Goal: Information Seeking & Learning: Check status

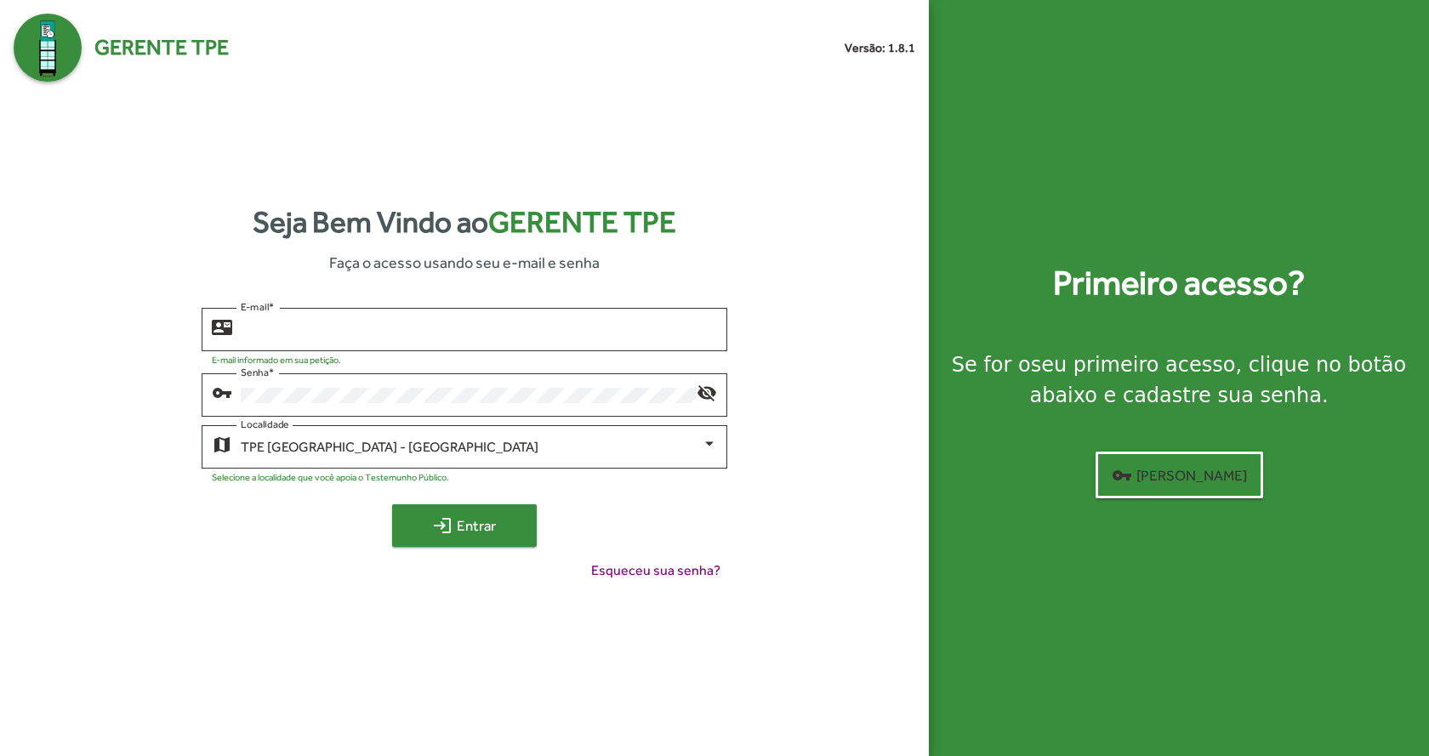
type input "**********"
click at [513, 530] on span "login Entrar" at bounding box center [465, 526] width 114 height 31
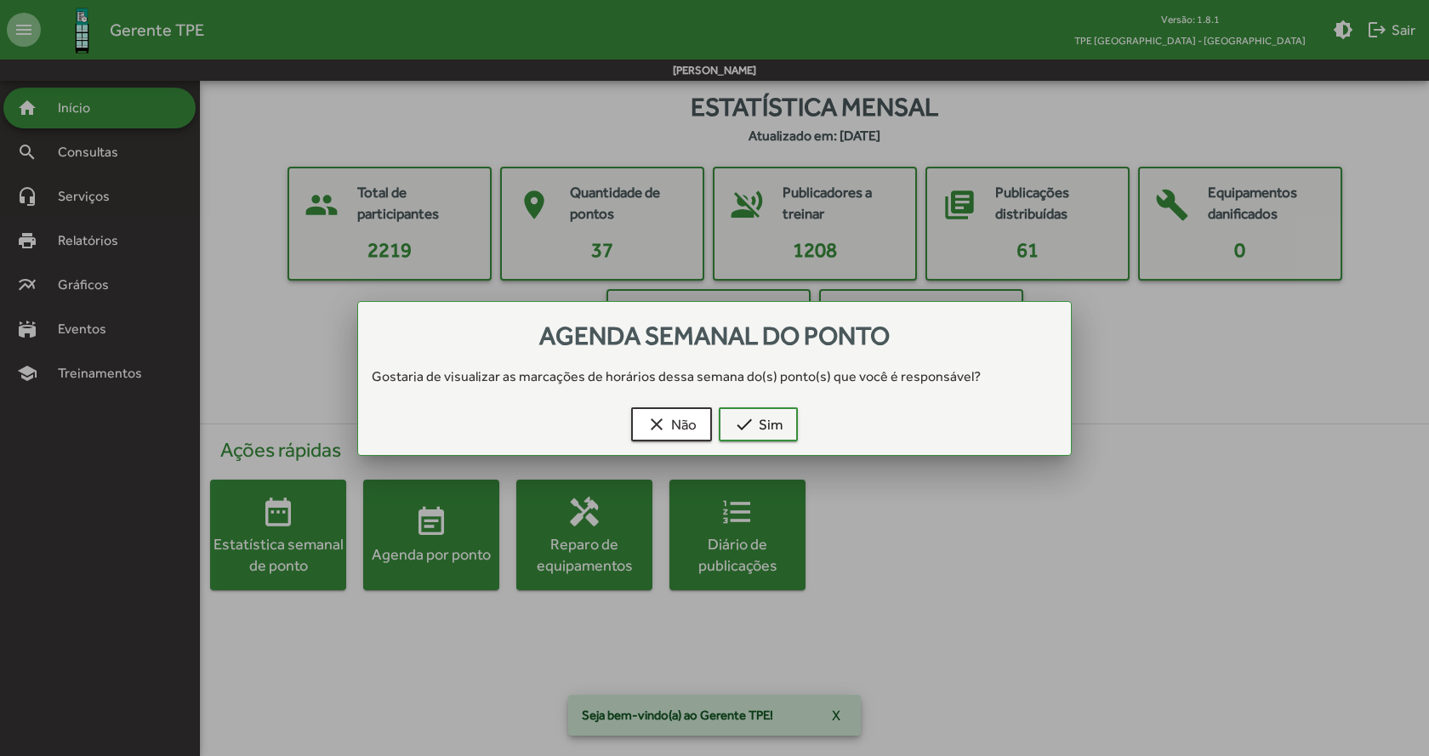
click at [96, 151] on div at bounding box center [714, 378] width 1429 height 756
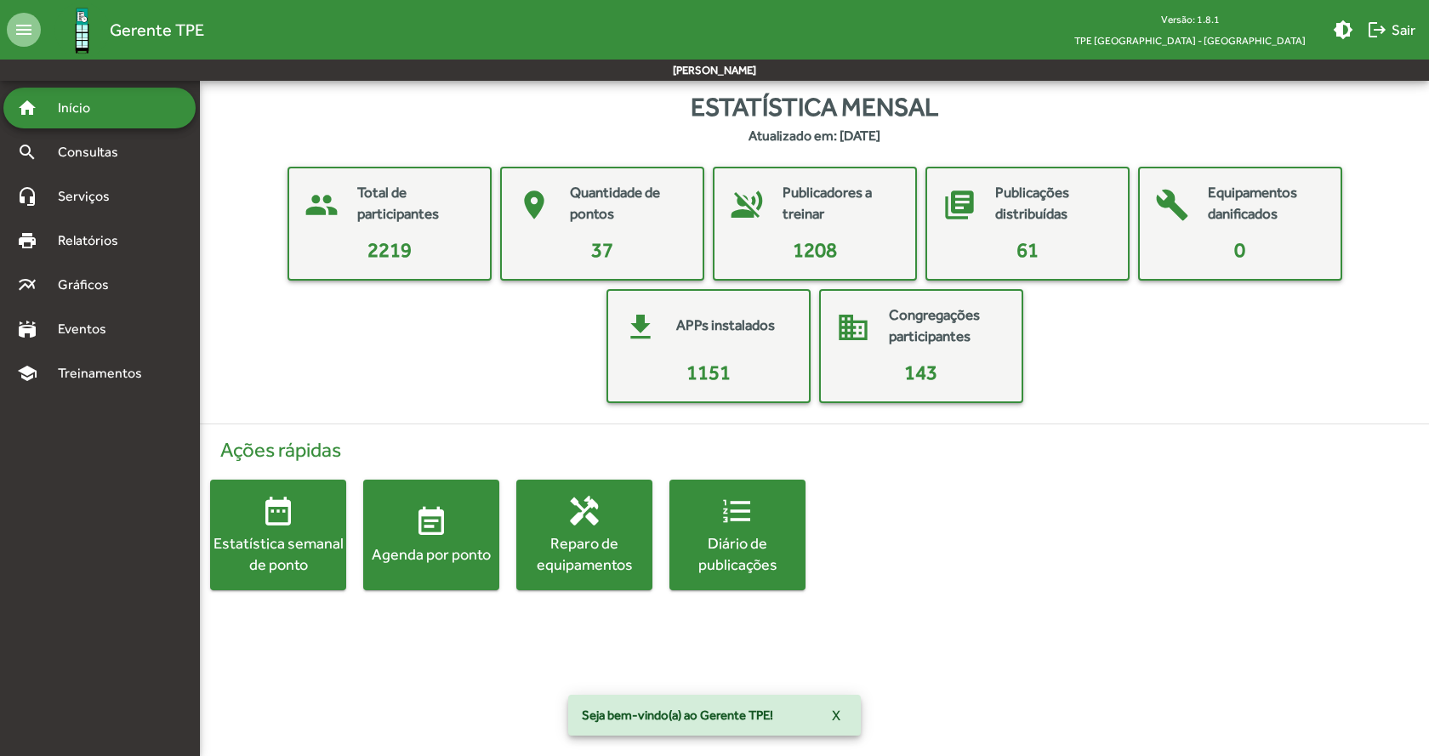
click at [96, 151] on span "Consultas" at bounding box center [94, 152] width 93 height 20
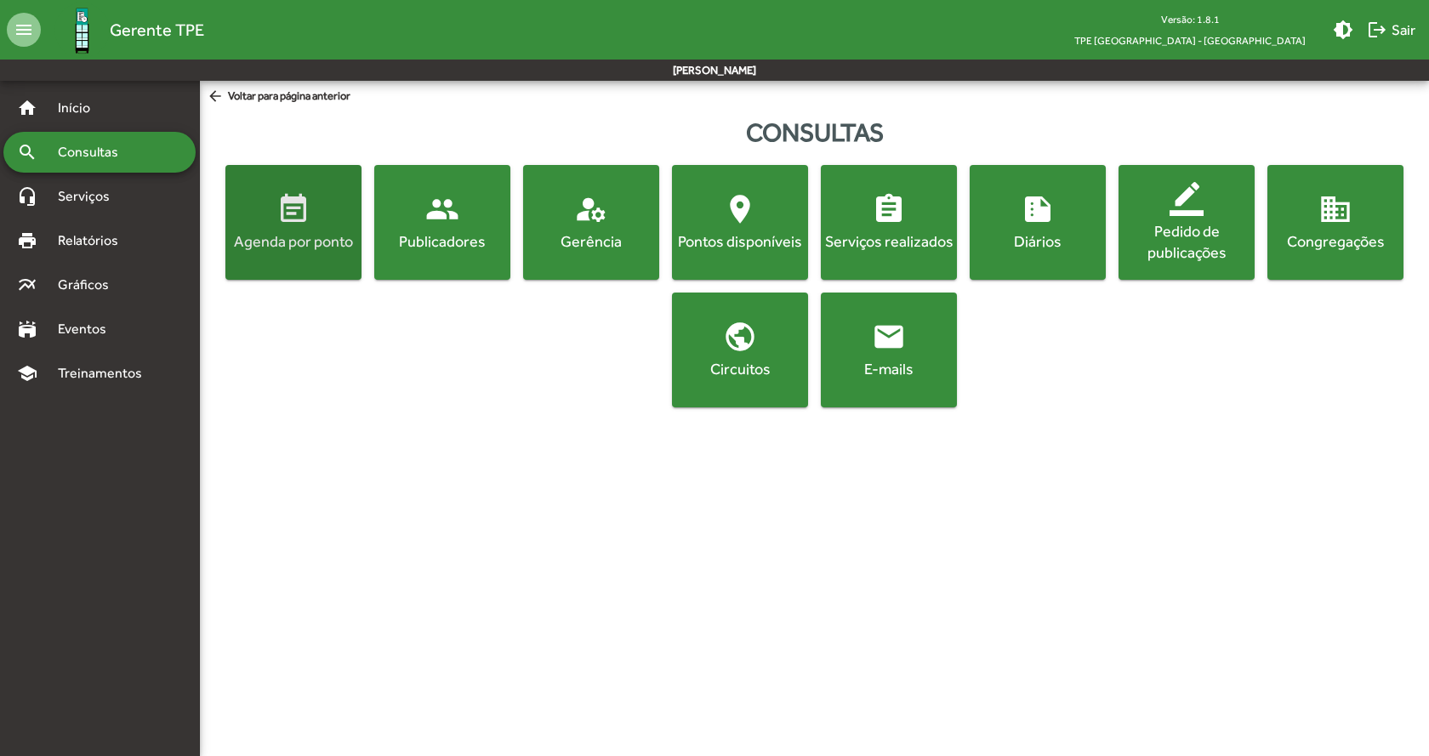
click at [269, 230] on span "event_note Agenda por ponto" at bounding box center [293, 222] width 129 height 60
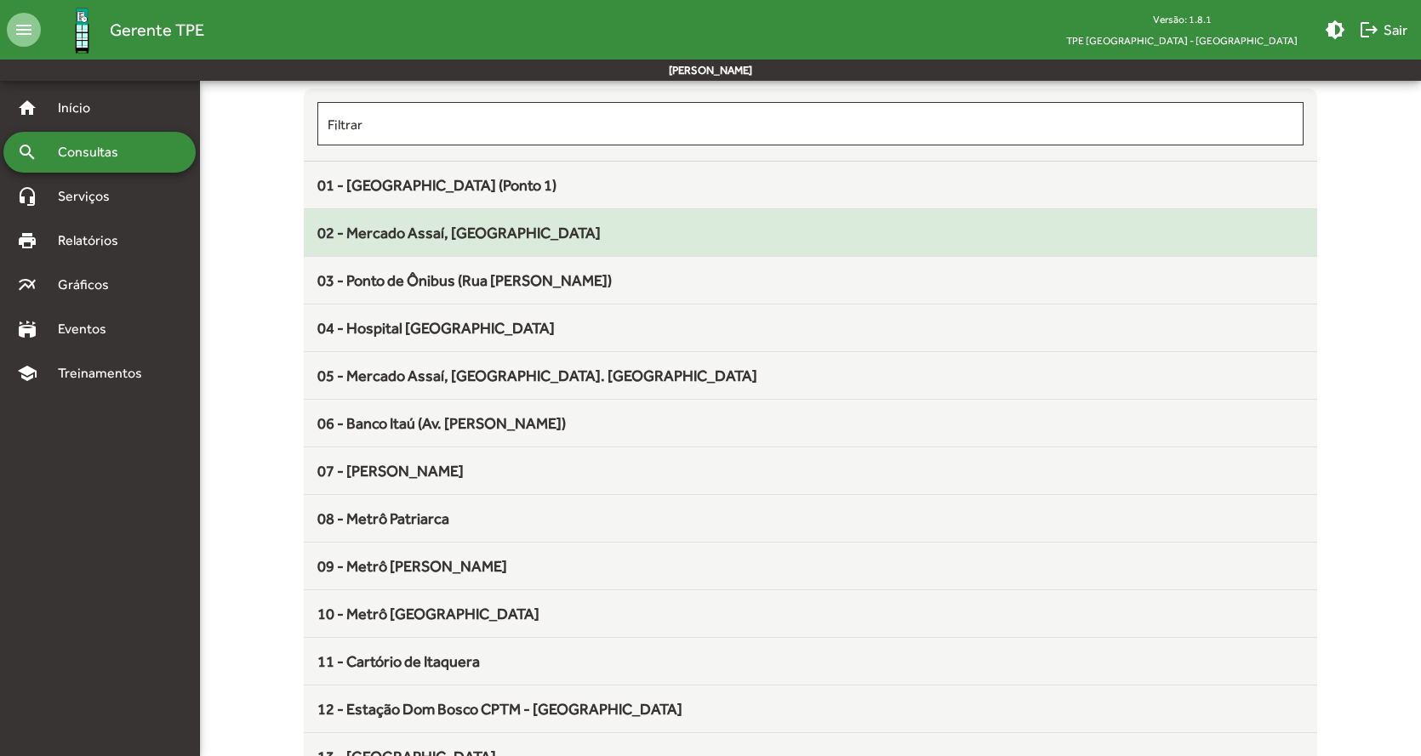
scroll to position [170, 0]
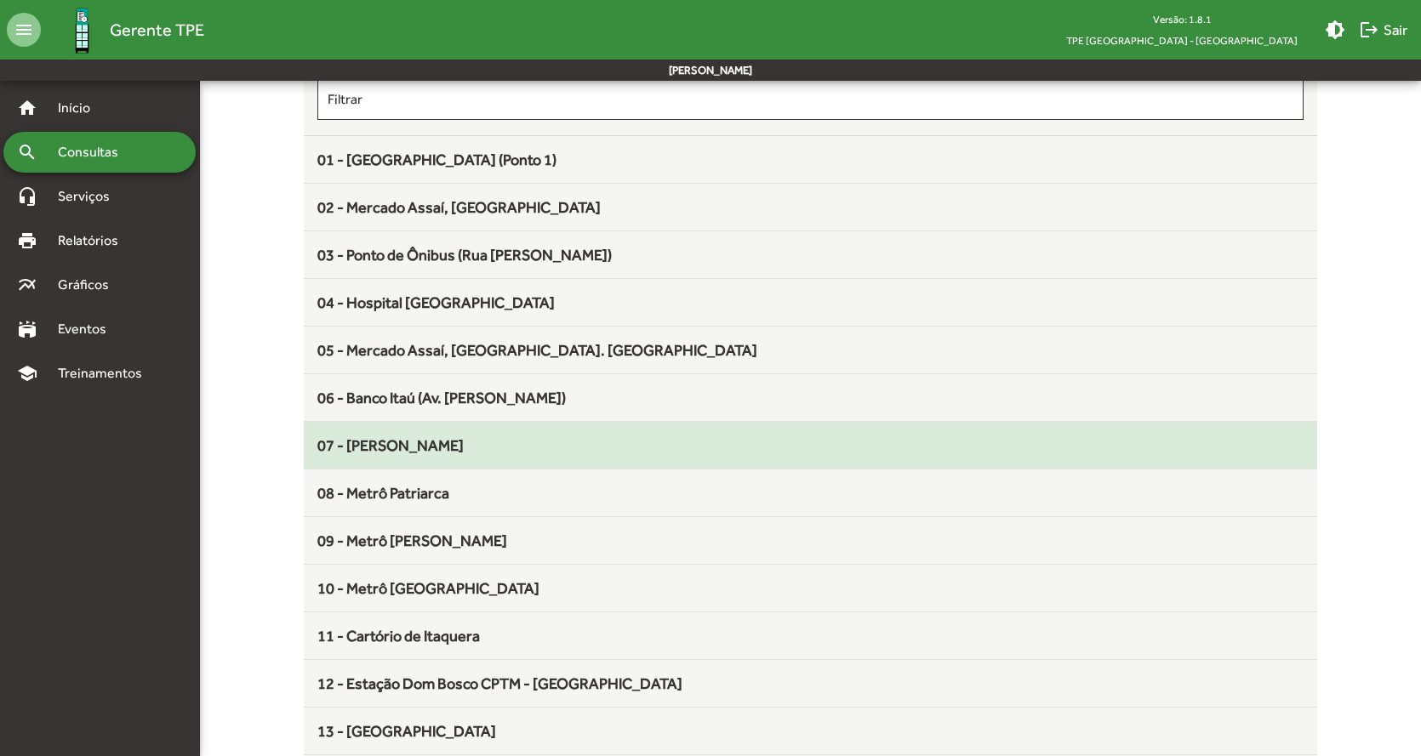
click at [531, 445] on div "07 - [PERSON_NAME]" at bounding box center [810, 445] width 987 height 23
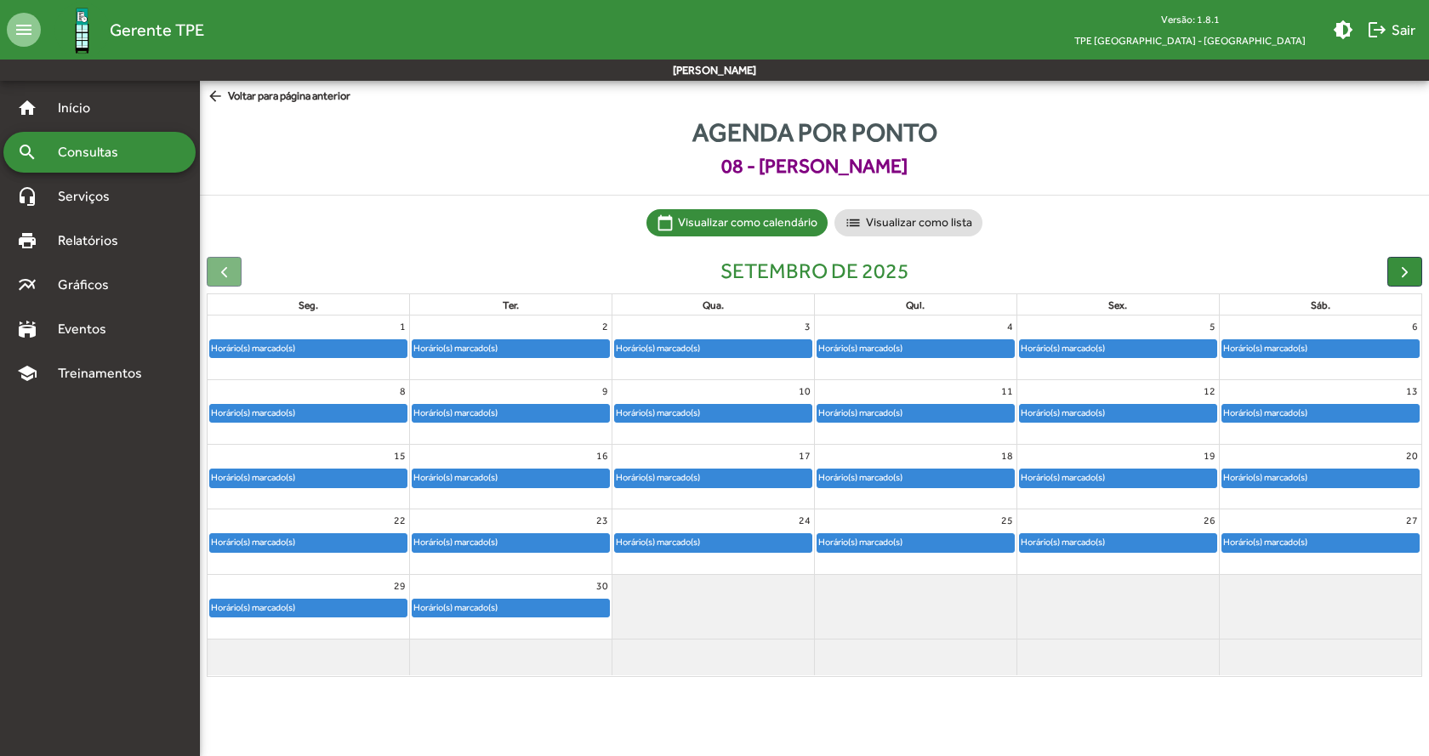
click at [723, 407] on div "Horário(s) marcado(s)" at bounding box center [713, 413] width 197 height 17
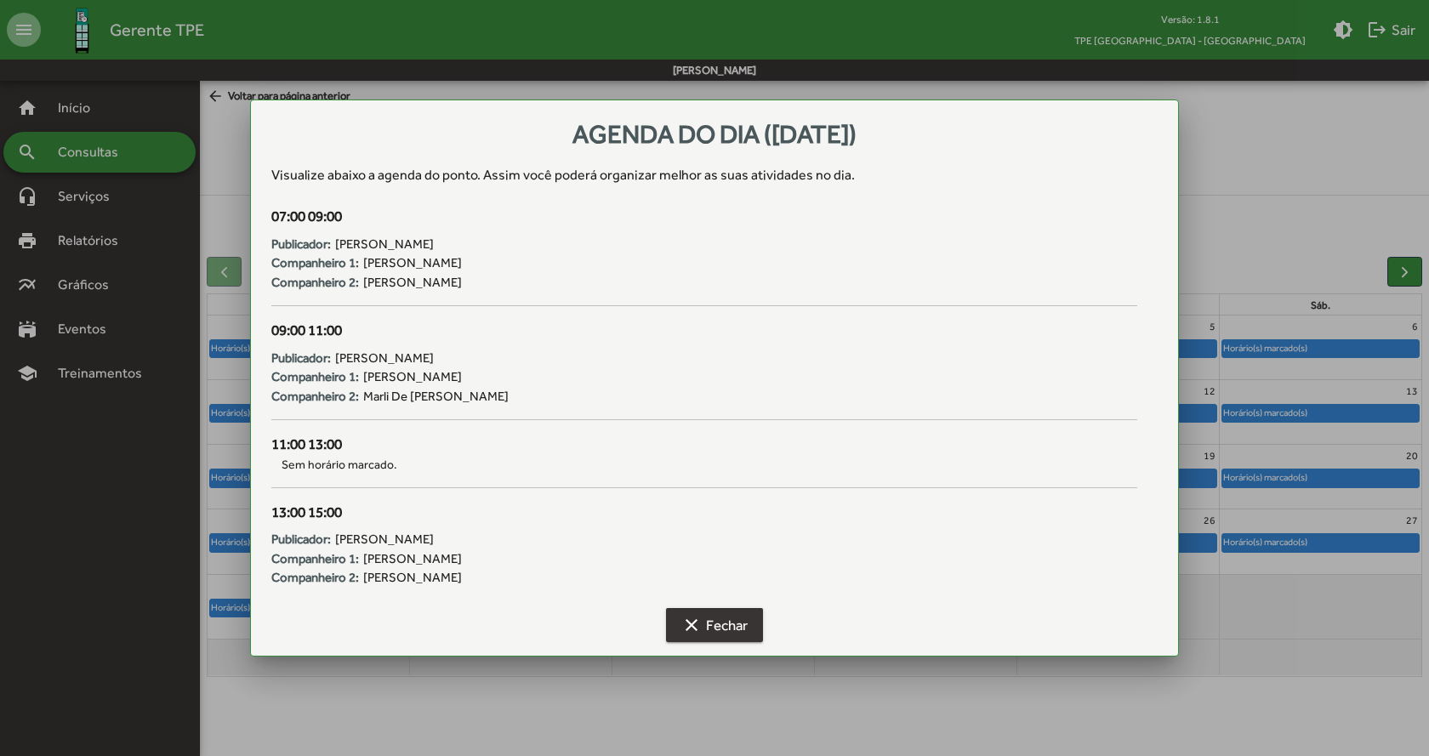
click at [758, 625] on button "clear Fechar" at bounding box center [714, 625] width 97 height 34
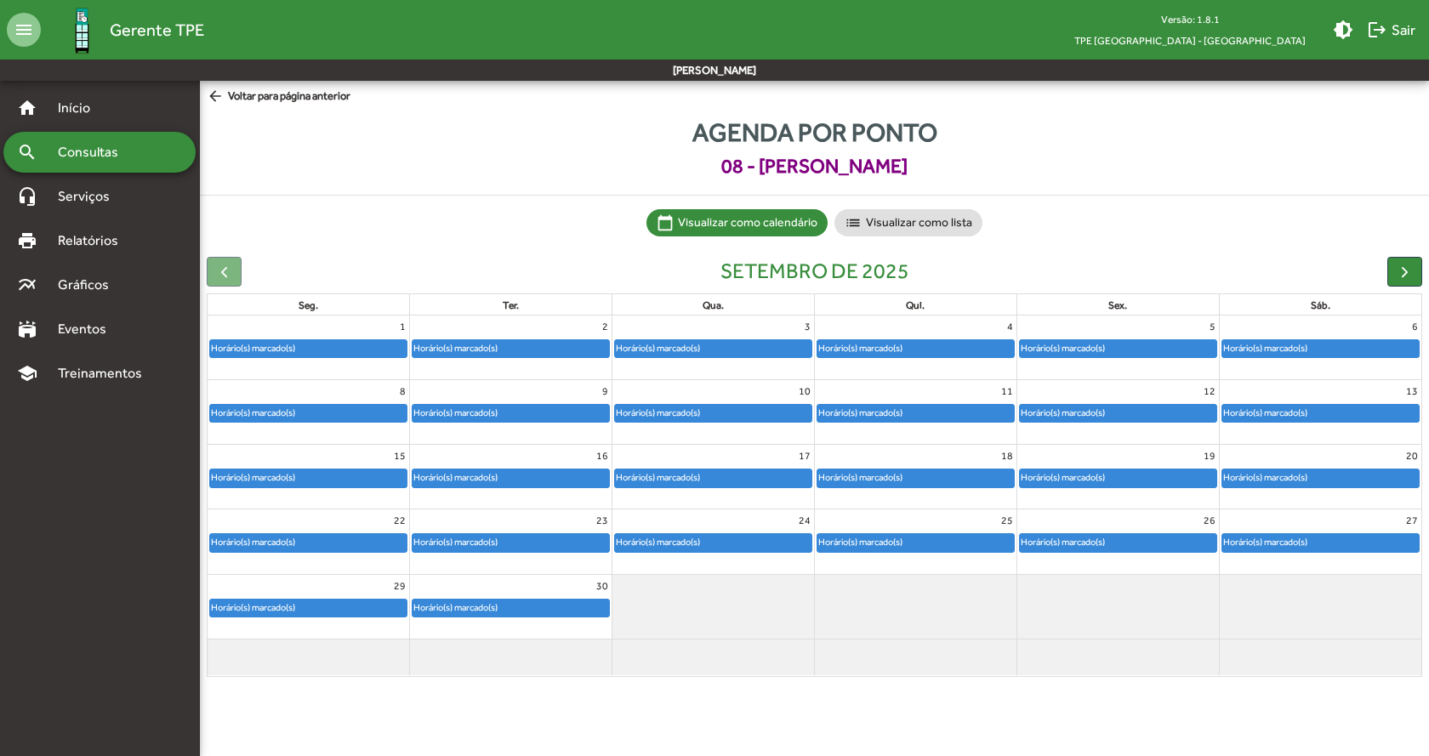
click at [772, 416] on div "Horário(s) marcado(s)" at bounding box center [713, 413] width 197 height 17
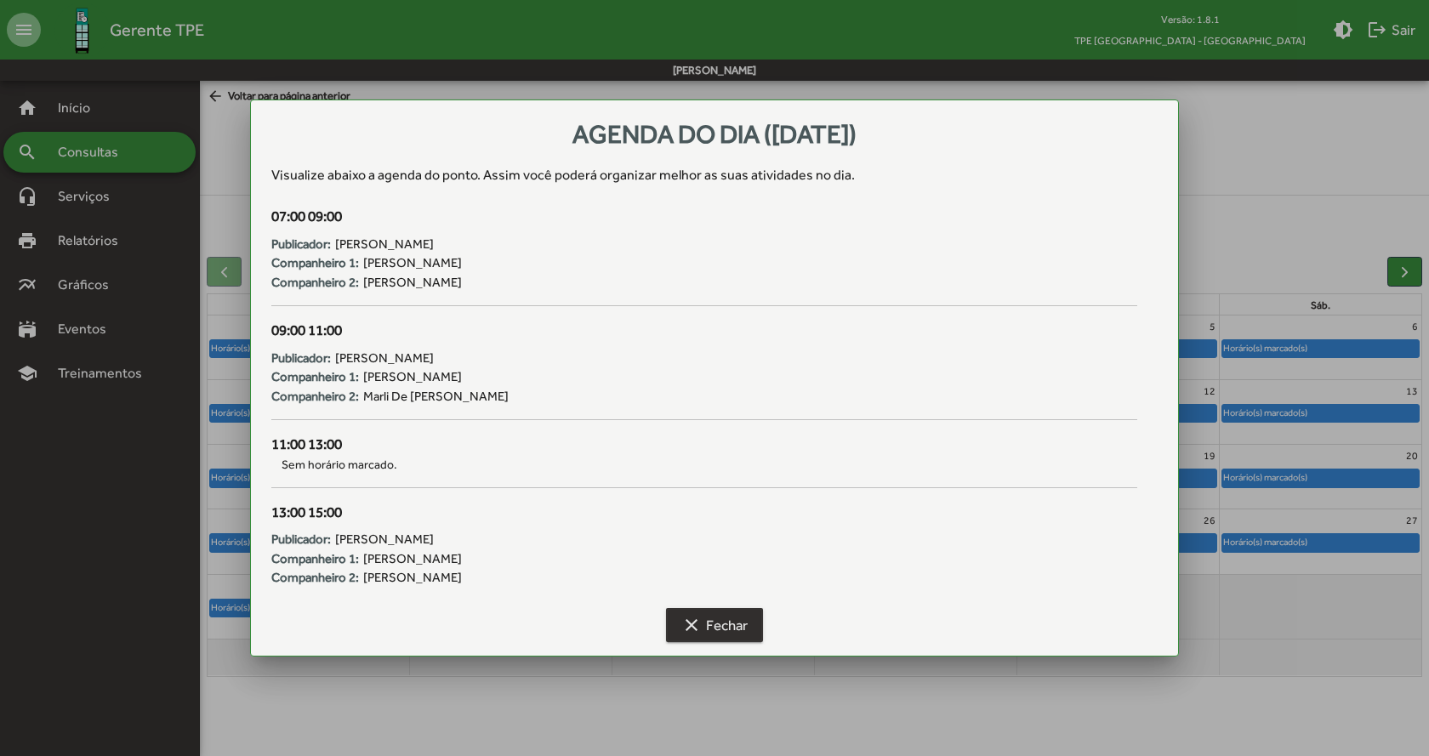
click at [730, 622] on span "clear Fechar" at bounding box center [715, 625] width 66 height 31
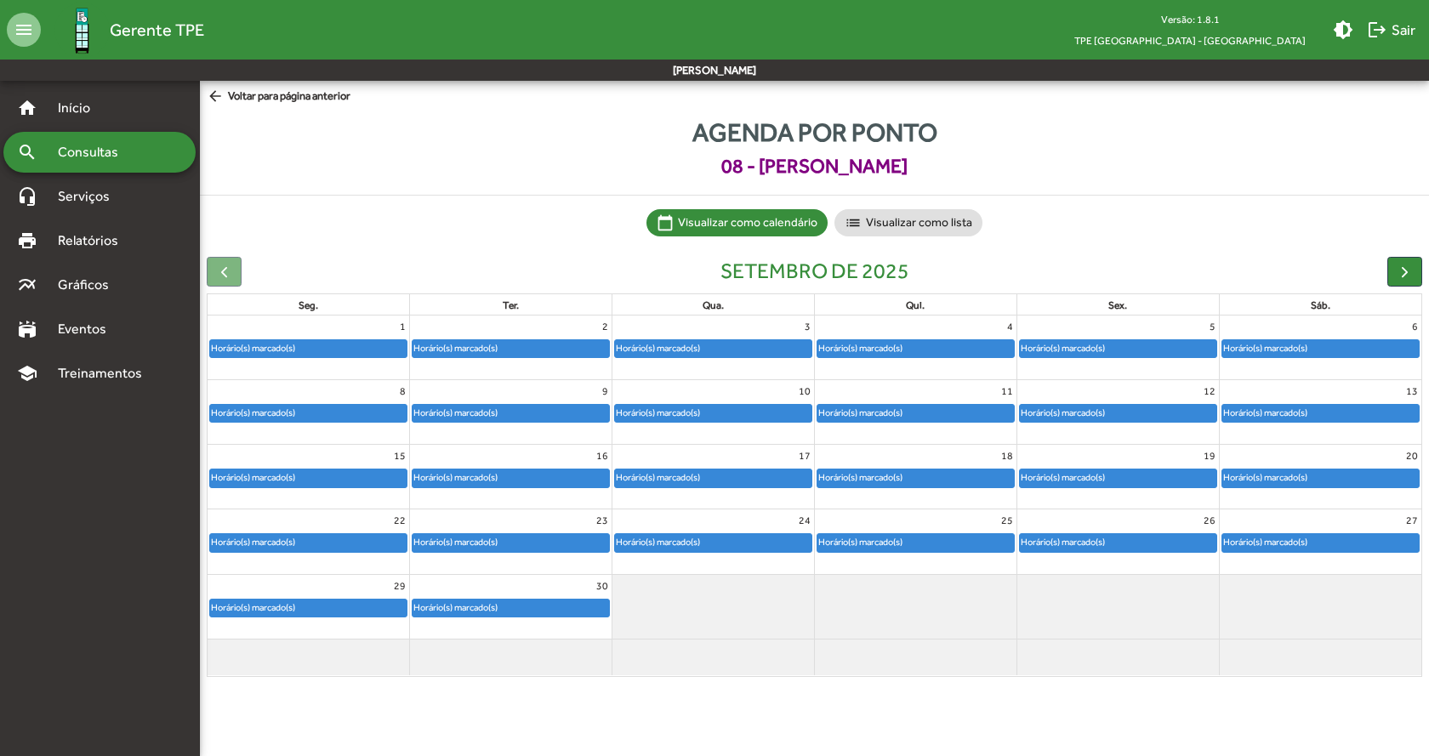
click at [904, 408] on div "Horário(s) marcado(s)" at bounding box center [861, 413] width 86 height 16
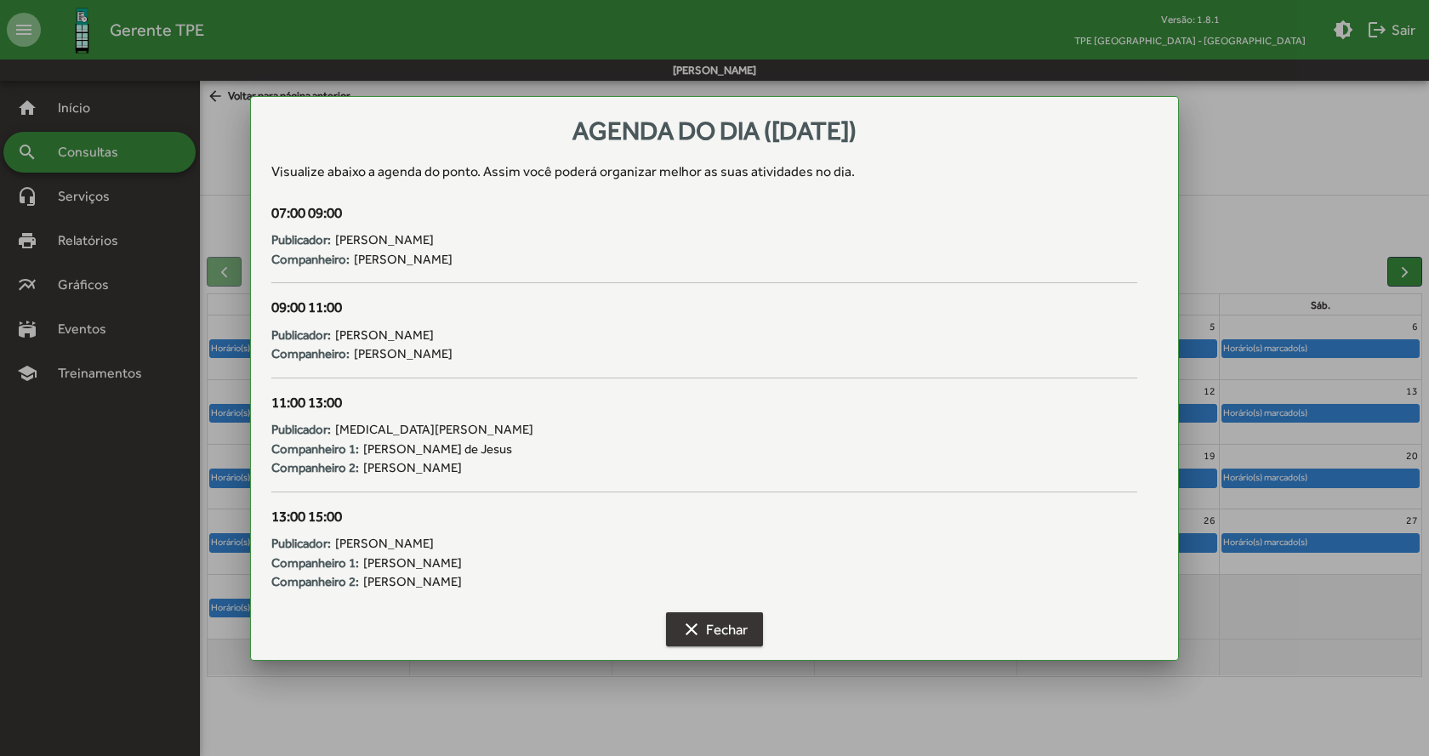
click at [755, 635] on button "clear Fechar" at bounding box center [714, 630] width 97 height 34
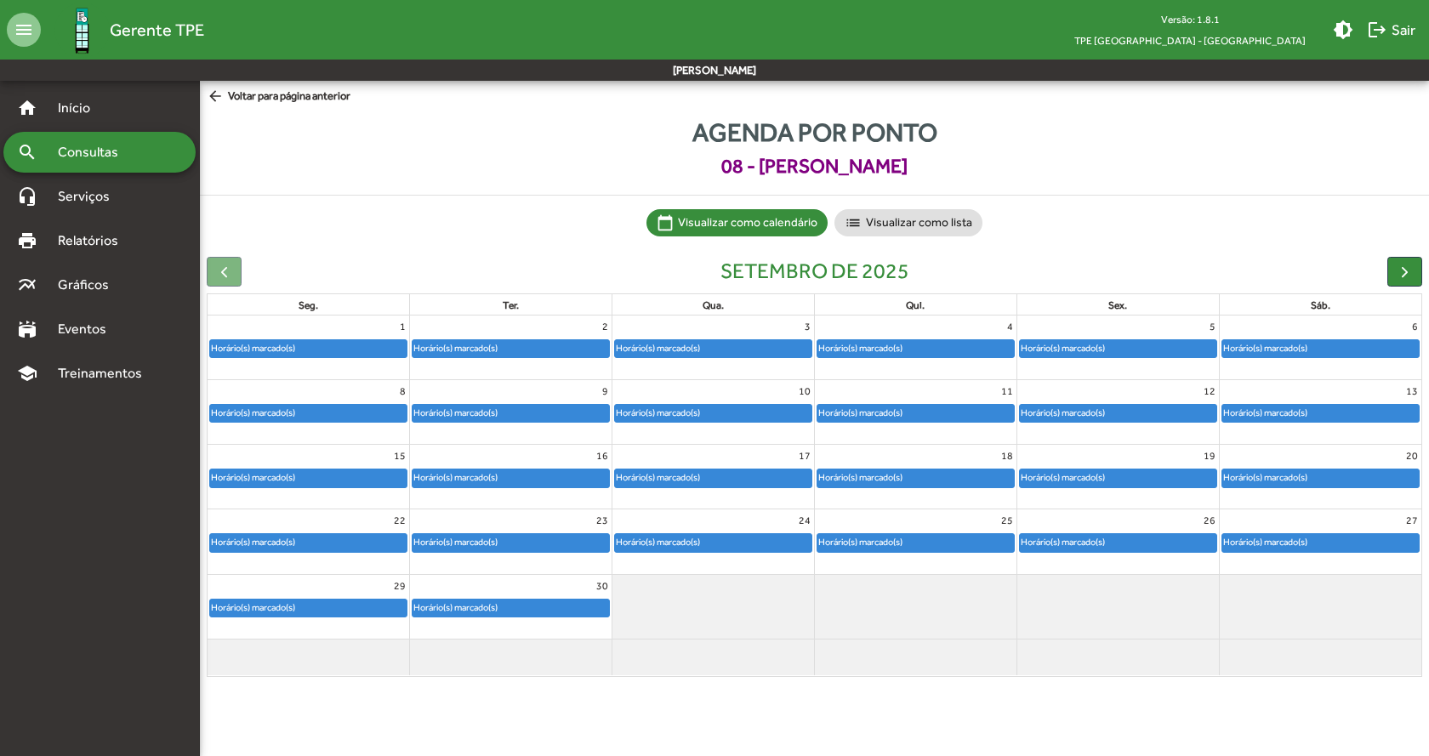
click at [1098, 408] on div "Horário(s) marcado(s)" at bounding box center [1063, 413] width 86 height 16
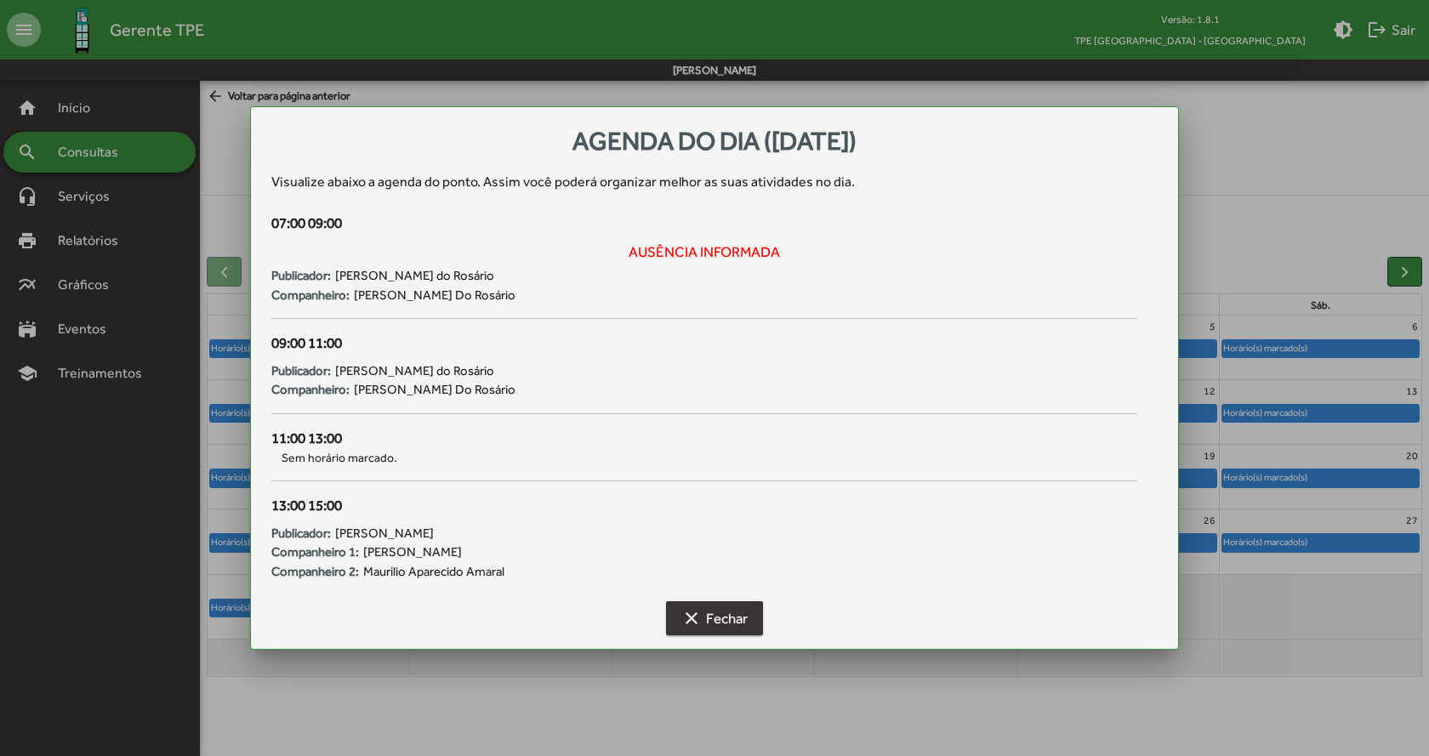
click at [731, 631] on span "clear Fechar" at bounding box center [715, 618] width 66 height 31
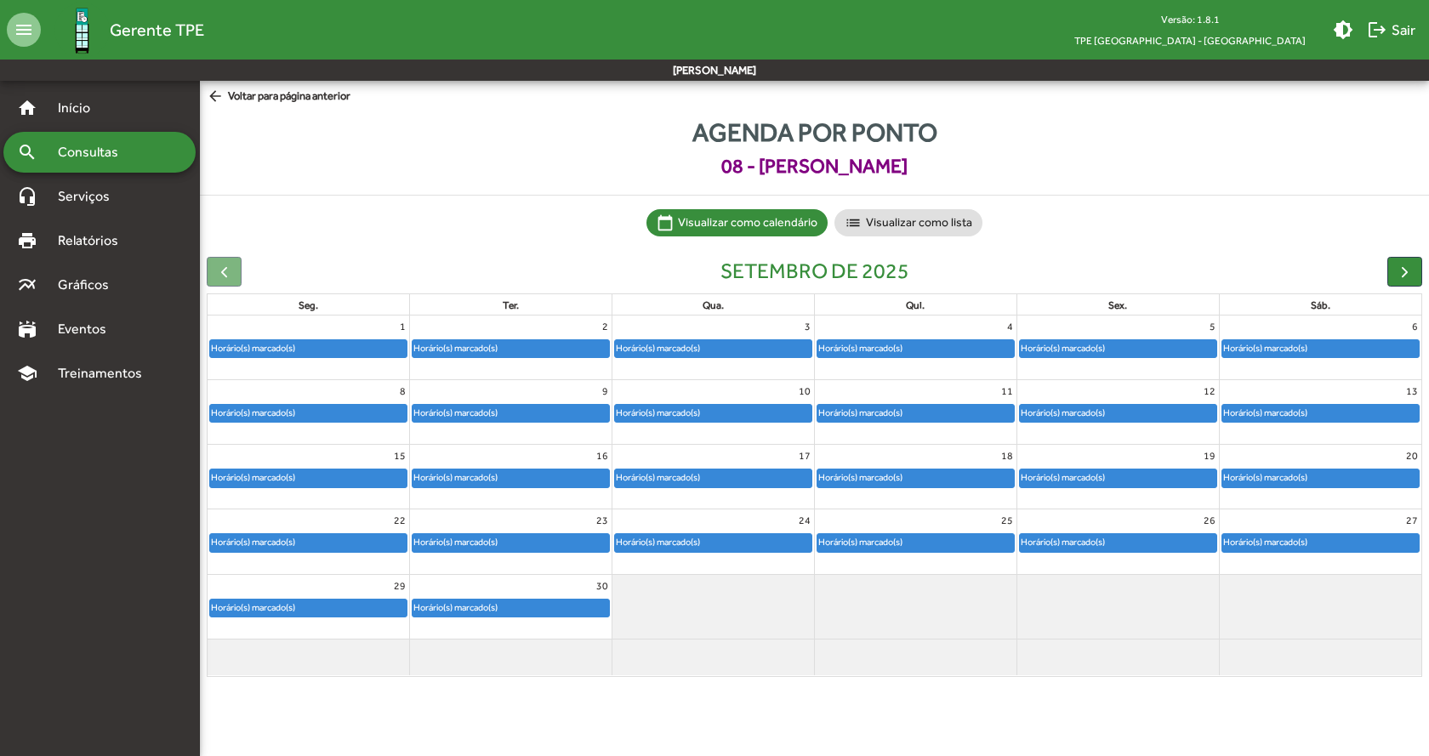
click at [1315, 402] on div "13" at bounding box center [1321, 391] width 202 height 22
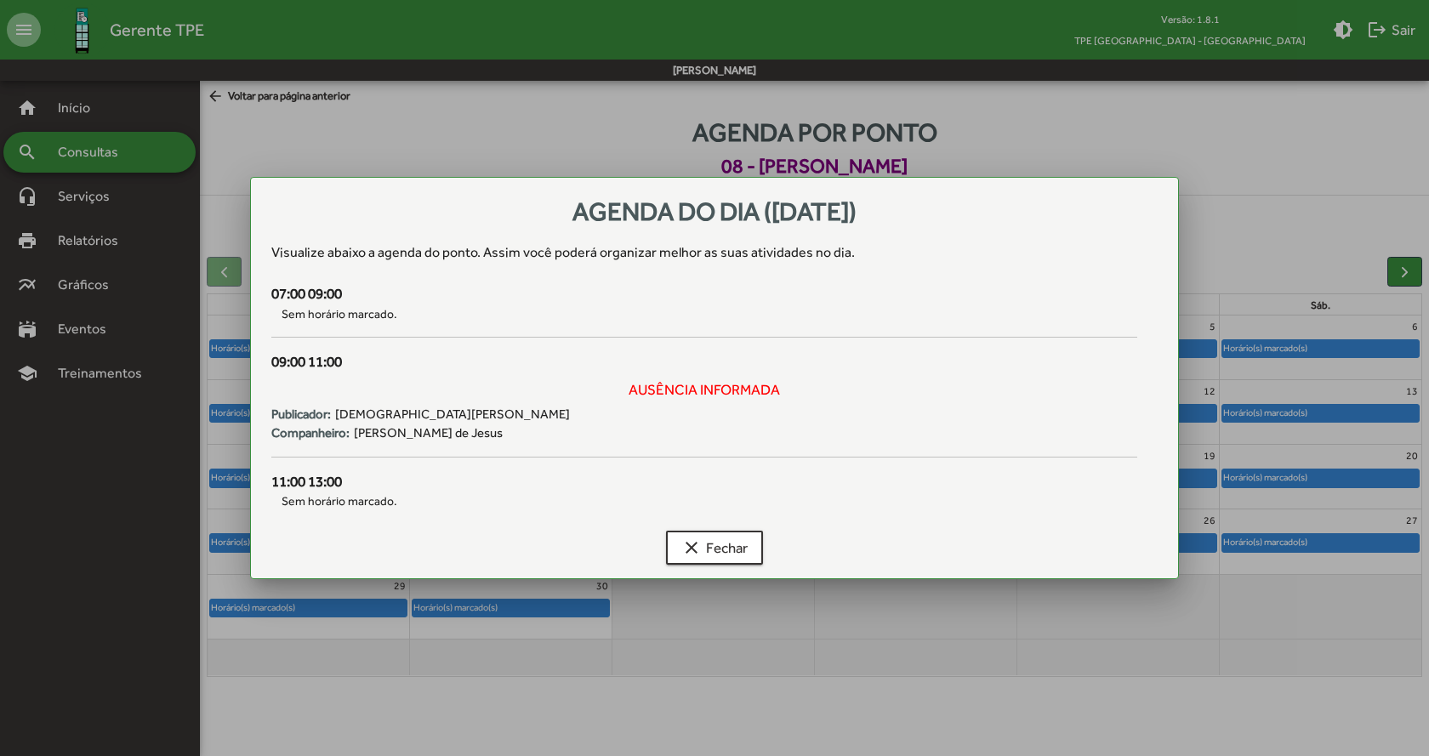
click at [1324, 414] on div at bounding box center [714, 378] width 1429 height 756
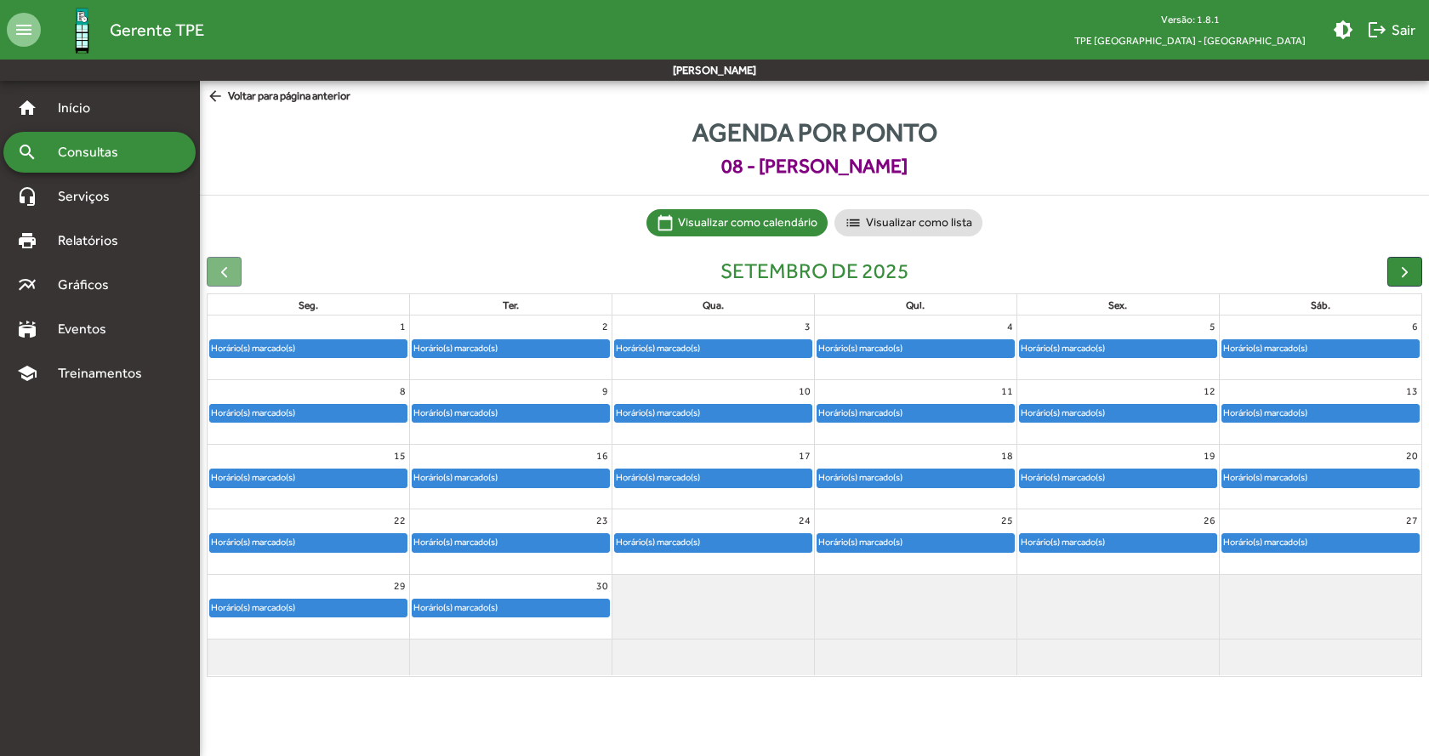
click at [1324, 414] on div "Horário(s) marcado(s)" at bounding box center [1321, 413] width 197 height 17
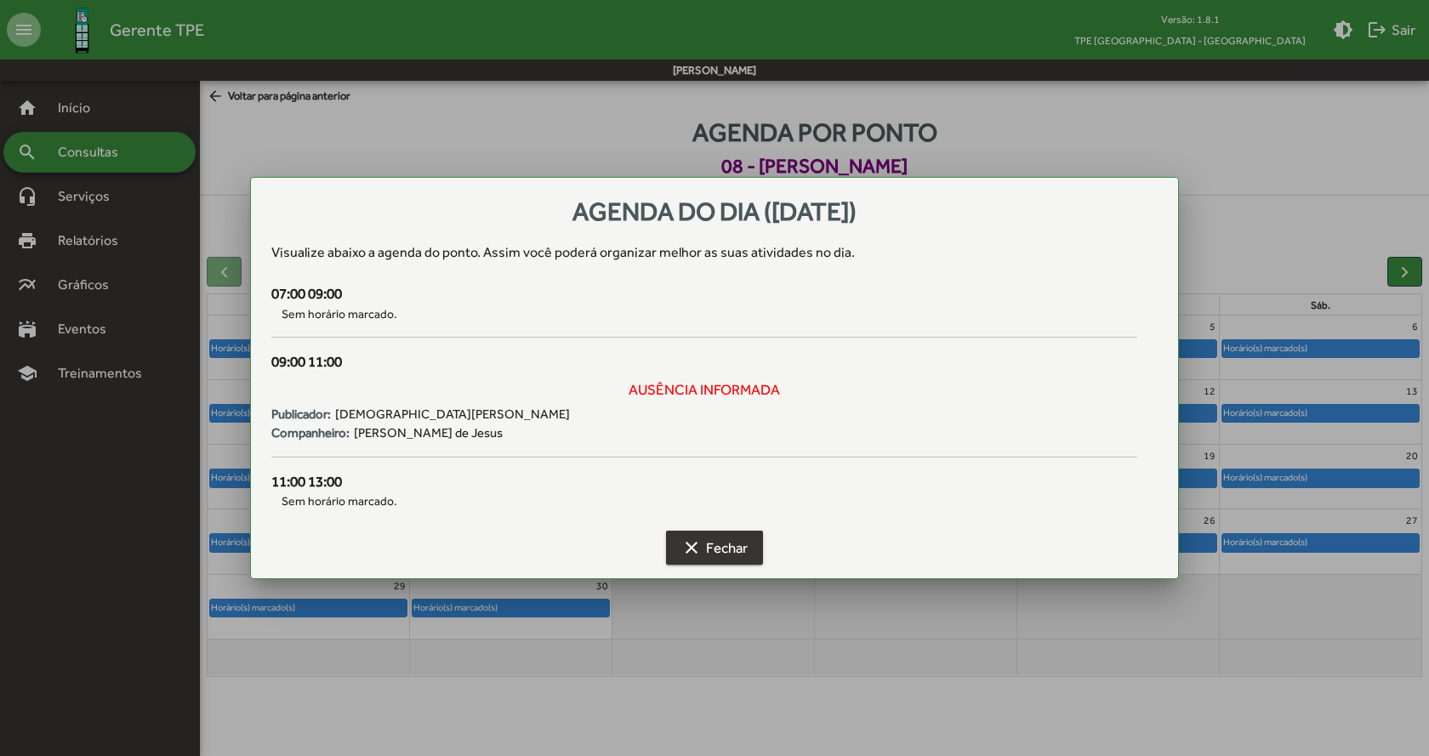
click at [762, 549] on button "clear Fechar" at bounding box center [714, 548] width 97 height 34
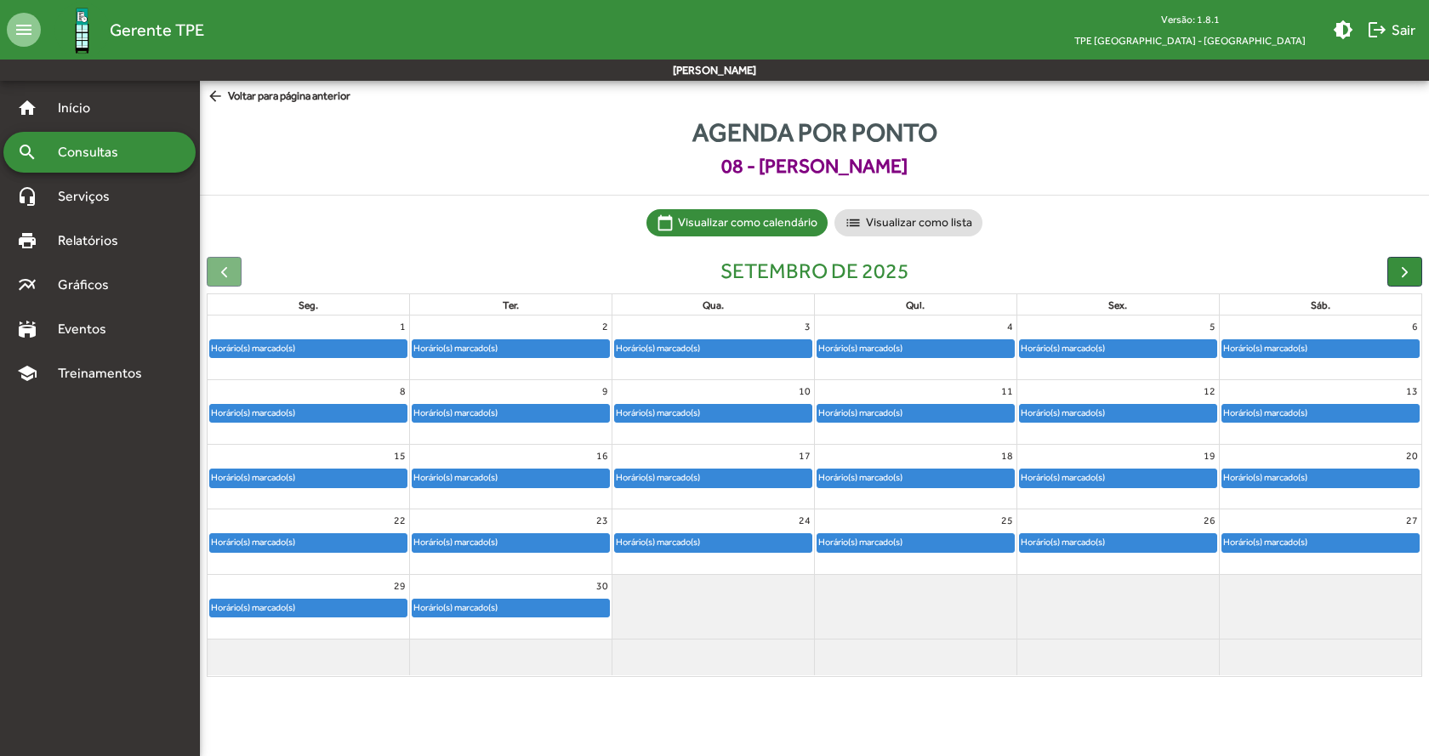
click at [751, 420] on div "Horário(s) marcado(s)" at bounding box center [713, 413] width 197 height 17
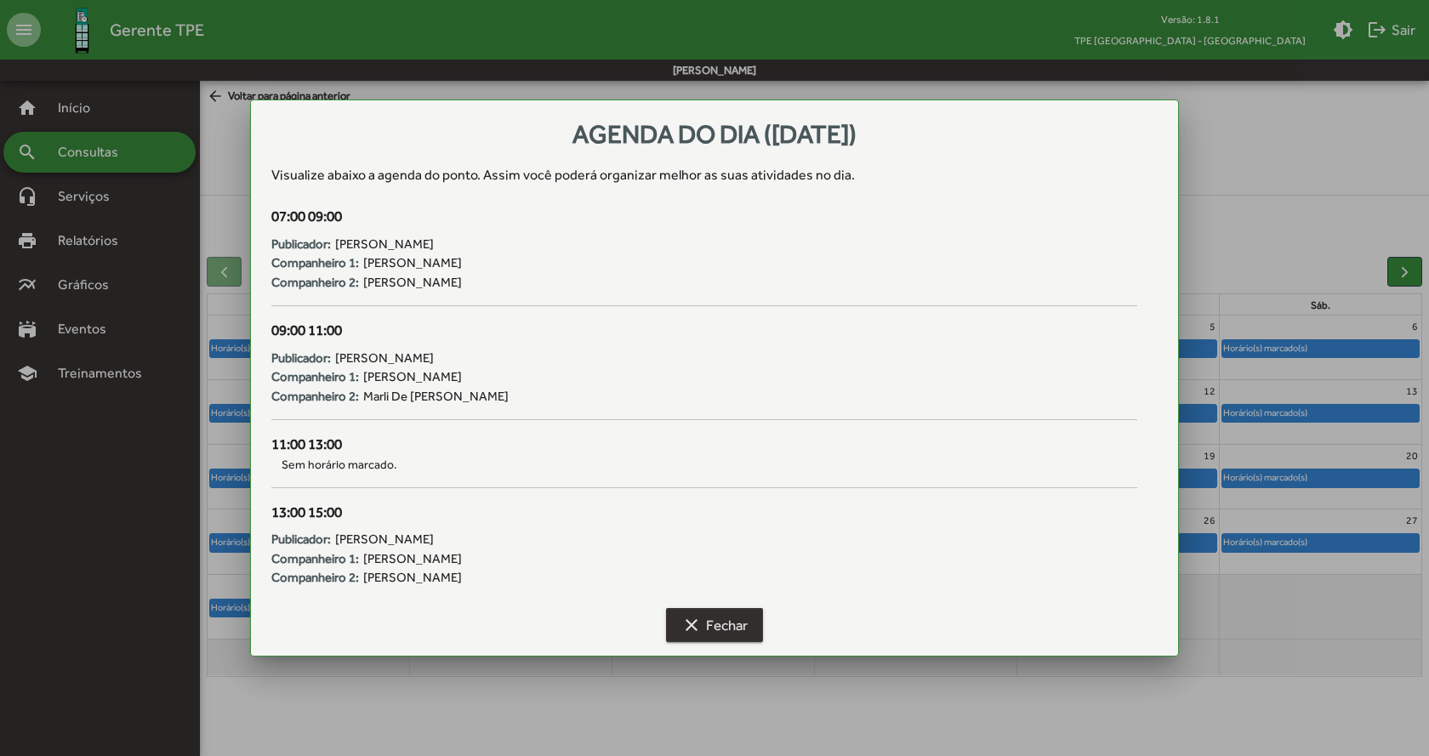
click at [739, 632] on span "clear Fechar" at bounding box center [715, 625] width 66 height 31
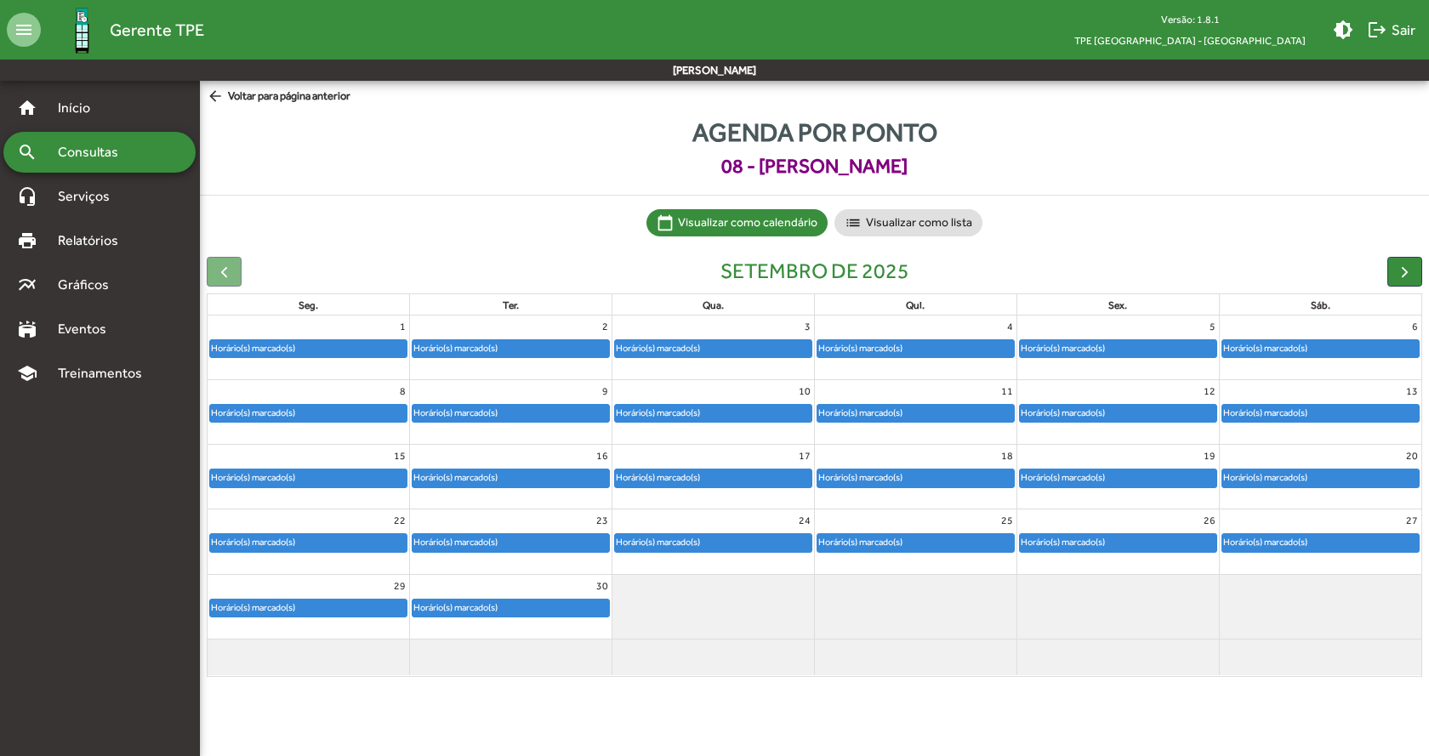
click at [784, 475] on div "Horário(s) marcado(s)" at bounding box center [713, 478] width 197 height 17
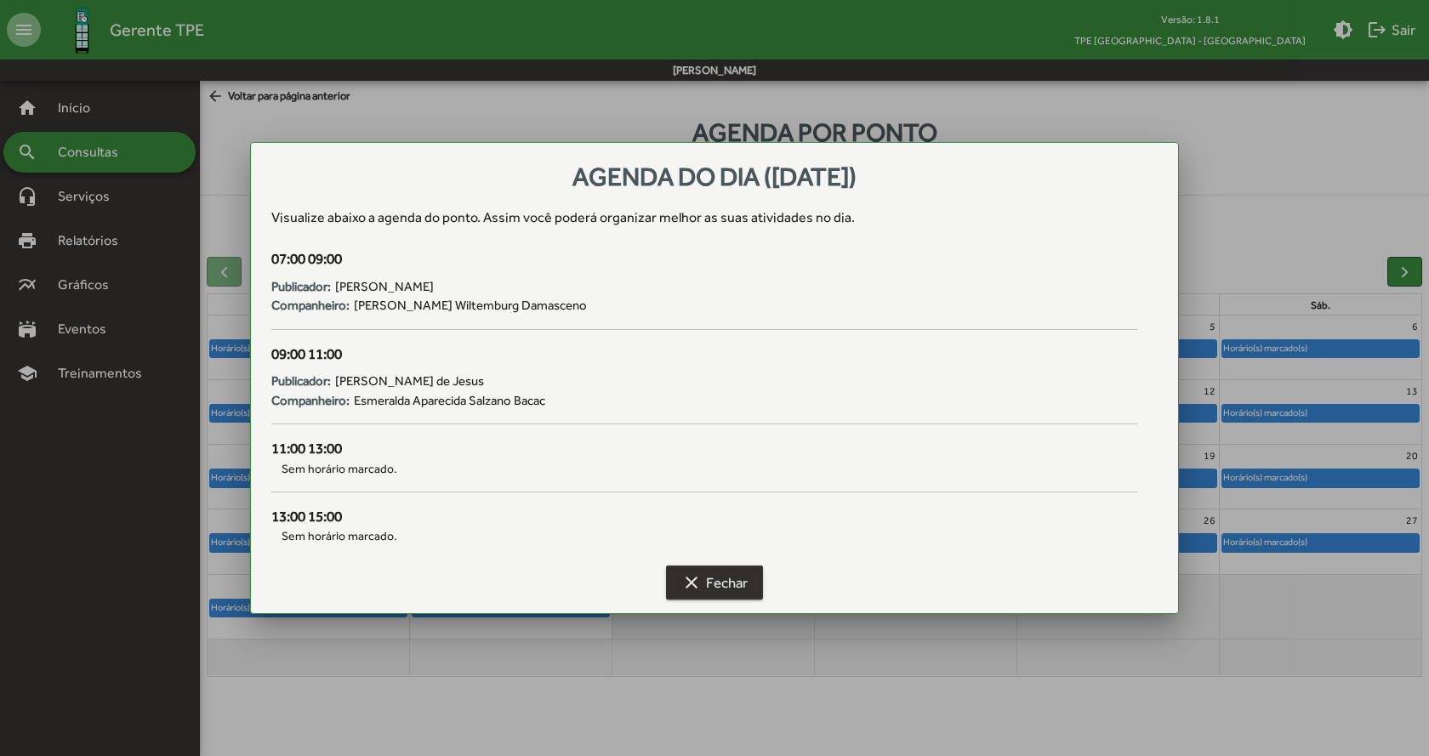
click at [748, 586] on span "clear Fechar" at bounding box center [715, 583] width 66 height 31
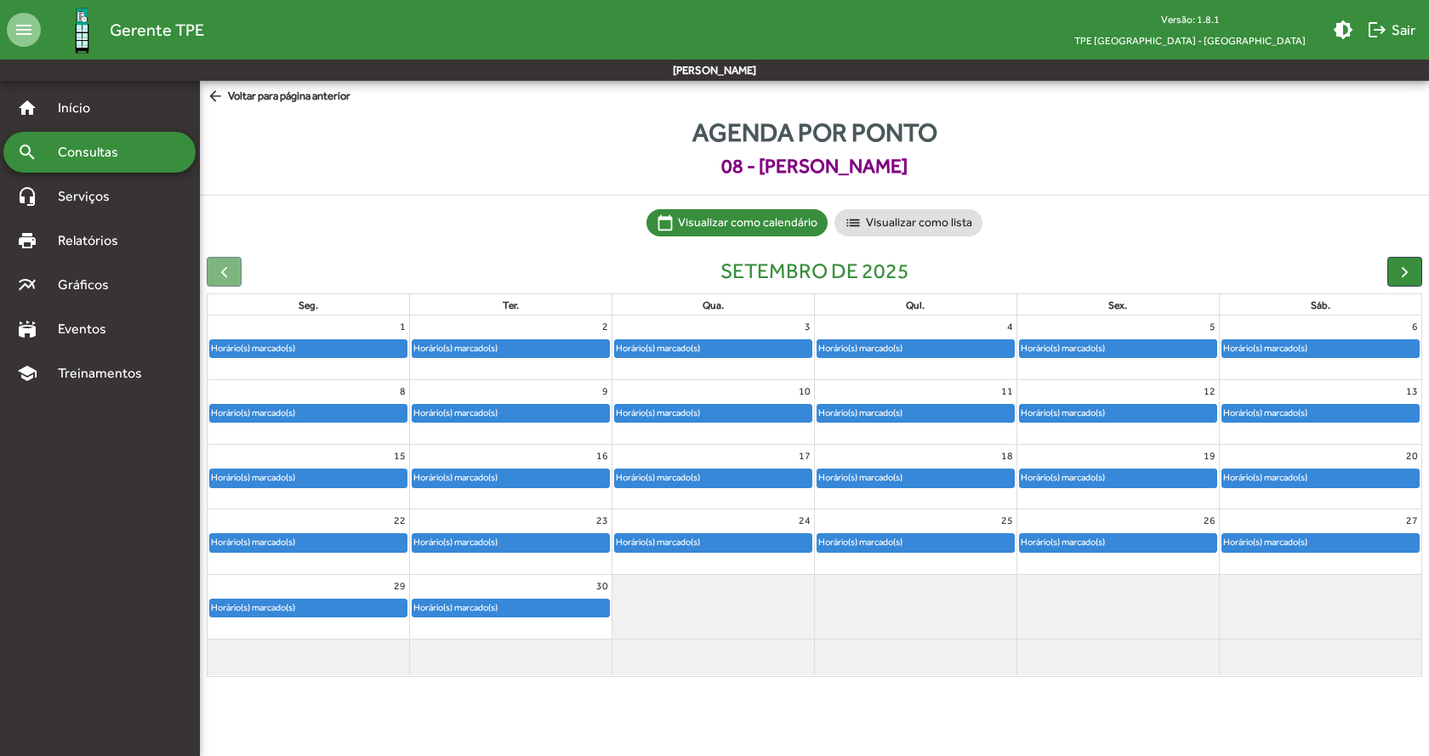
click at [753, 545] on div "Horário(s) marcado(s)" at bounding box center [713, 542] width 197 height 17
